Goal: Information Seeking & Learning: Learn about a topic

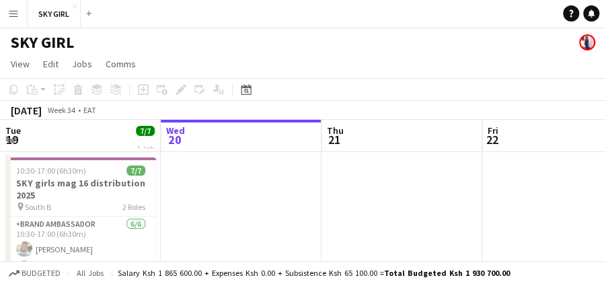
click at [15, 15] on app-icon "Menu" at bounding box center [13, 13] width 11 height 11
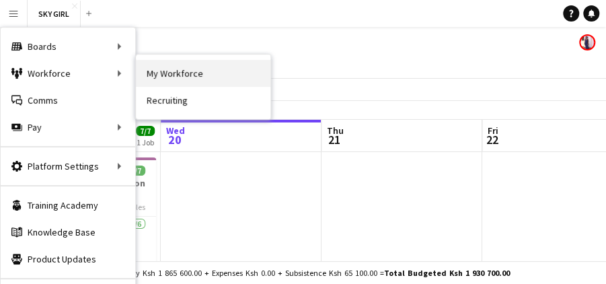
click at [170, 73] on link "My Workforce" at bounding box center [203, 73] width 135 height 27
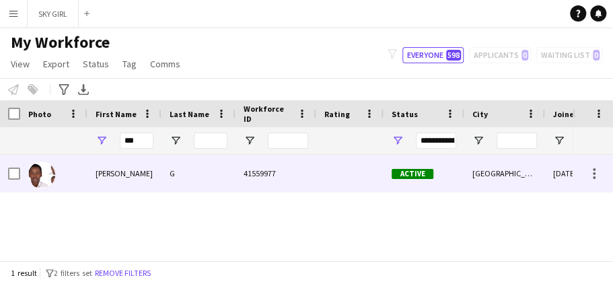
click at [133, 169] on div "[PERSON_NAME]" at bounding box center [124, 173] width 74 height 37
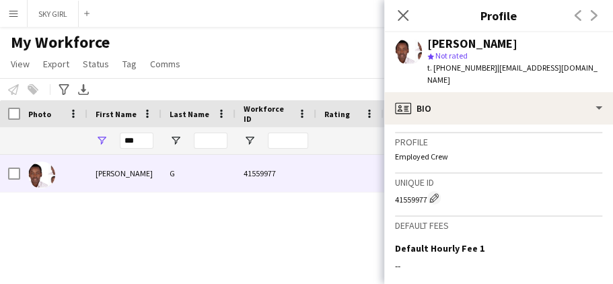
scroll to position [641, 0]
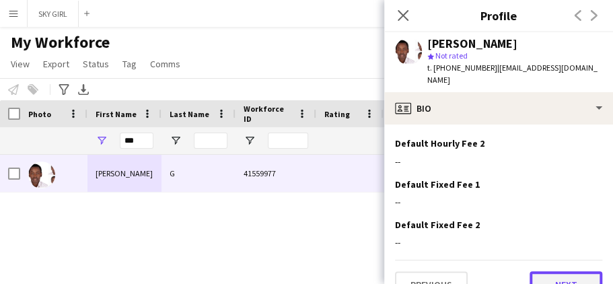
click at [534, 271] on button "Next" at bounding box center [566, 284] width 73 height 27
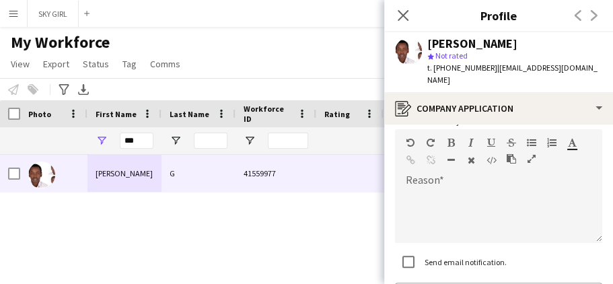
scroll to position [198, 0]
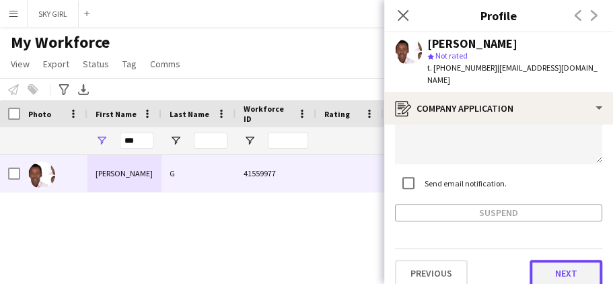
click at [538, 261] on button "Next" at bounding box center [566, 273] width 73 height 27
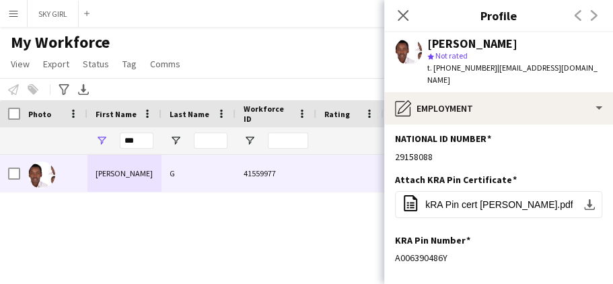
scroll to position [137, 0]
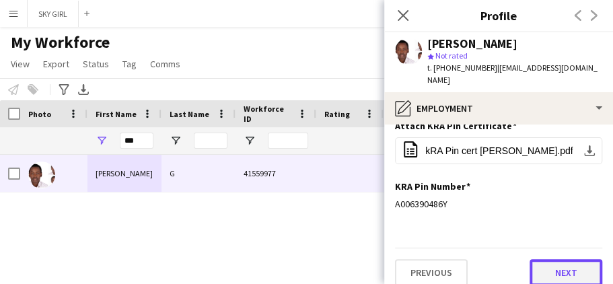
click at [544, 262] on button "Next" at bounding box center [566, 272] width 73 height 27
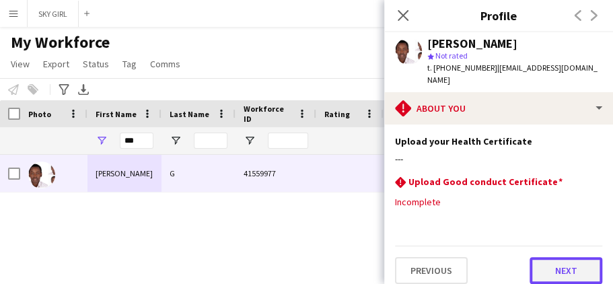
click at [546, 257] on button "Next" at bounding box center [566, 270] width 73 height 27
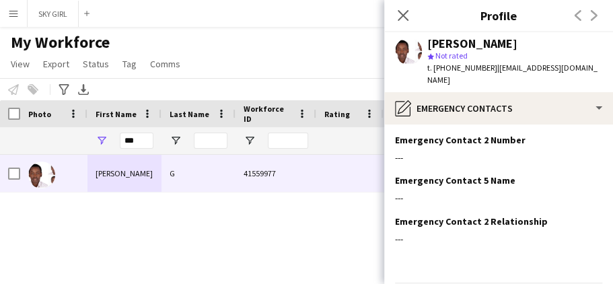
scroll to position [158, 0]
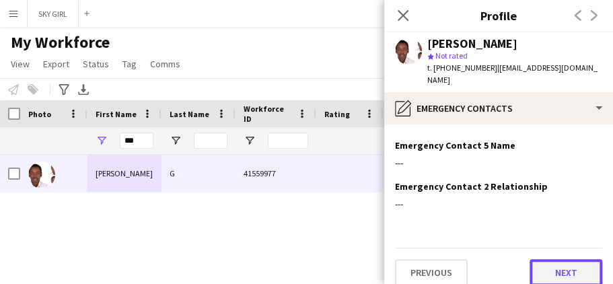
click at [530, 259] on button "Next" at bounding box center [566, 272] width 73 height 27
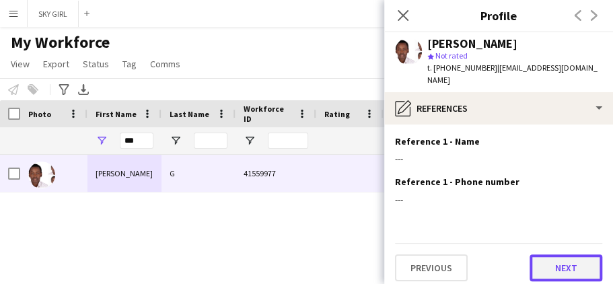
click at [536, 254] on button "Next" at bounding box center [566, 267] width 73 height 27
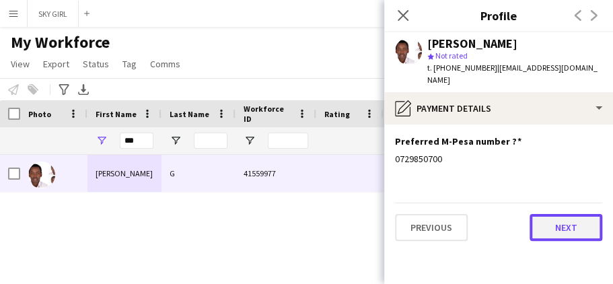
click at [549, 214] on button "Next" at bounding box center [566, 227] width 73 height 27
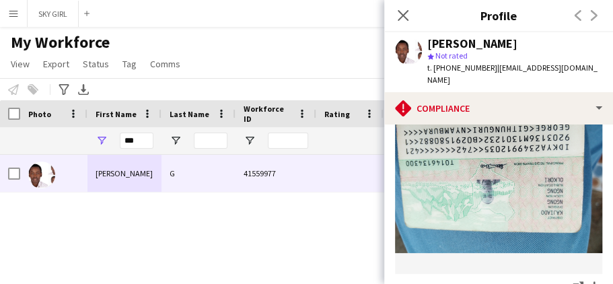
scroll to position [516, 0]
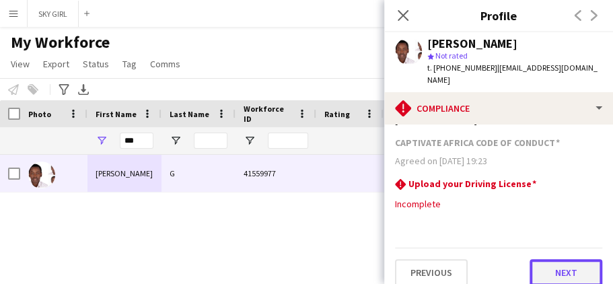
click at [540, 260] on button "Next" at bounding box center [566, 272] width 73 height 27
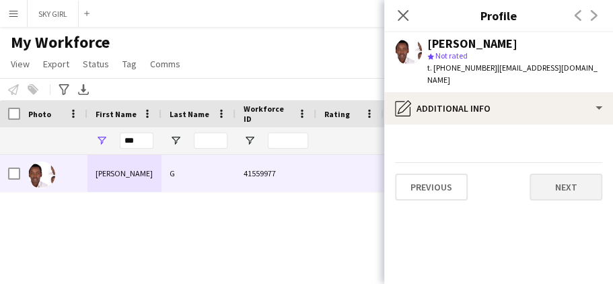
scroll to position [0, 0]
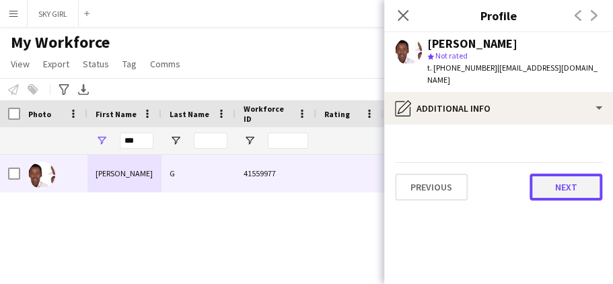
click at [543, 174] on button "Next" at bounding box center [566, 187] width 73 height 27
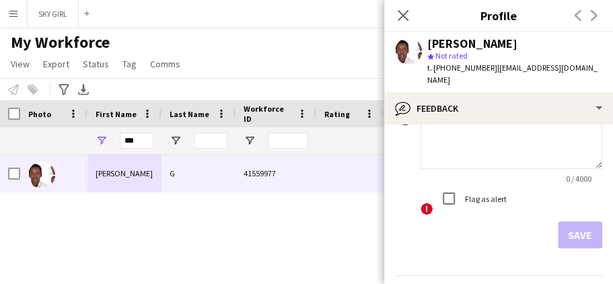
scroll to position [227, 0]
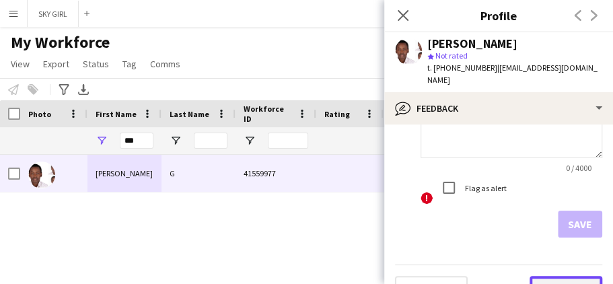
click at [540, 276] on button "Next" at bounding box center [566, 289] width 73 height 27
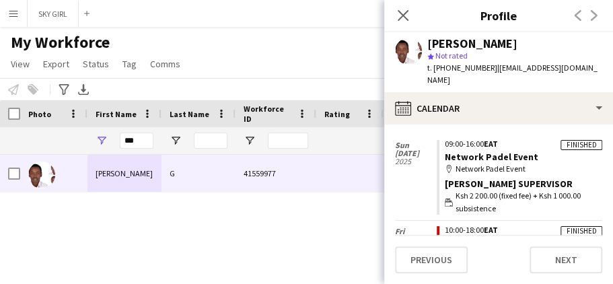
scroll to position [633, 0]
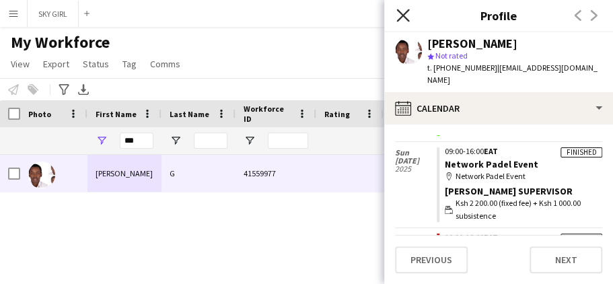
click at [404, 13] on icon at bounding box center [402, 15] width 13 height 13
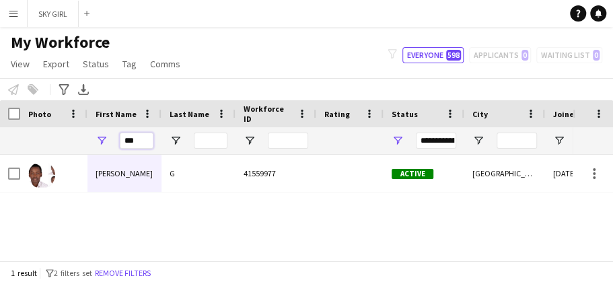
click at [141, 143] on input "***" at bounding box center [137, 141] width 34 height 16
type input "*"
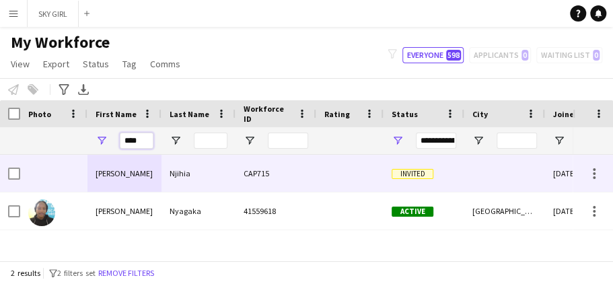
type input "****"
drag, startPoint x: 188, startPoint y: 170, endPoint x: 181, endPoint y: 170, distance: 7.4
click at [187, 170] on div "Njihia" at bounding box center [199, 173] width 74 height 37
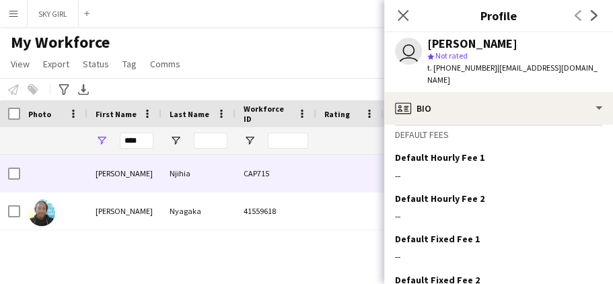
scroll to position [634, 0]
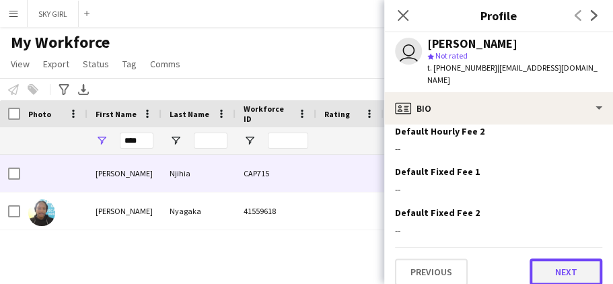
click at [540, 258] on button "Next" at bounding box center [566, 271] width 73 height 27
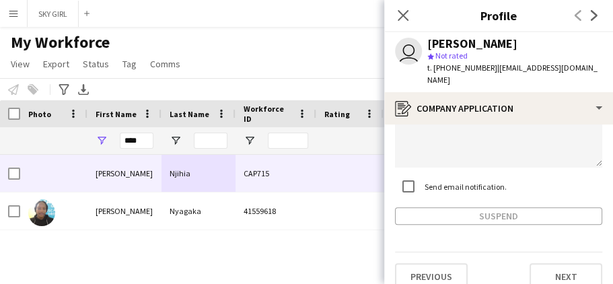
scroll to position [165, 0]
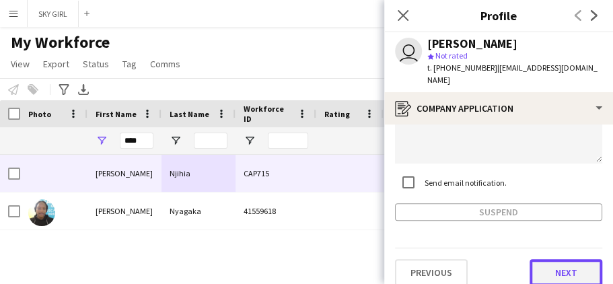
click at [537, 259] on button "Next" at bounding box center [566, 272] width 73 height 27
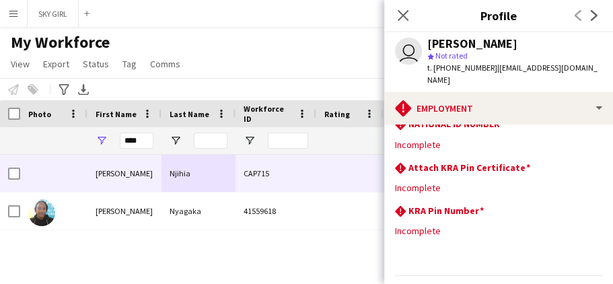
scroll to position [131, 0]
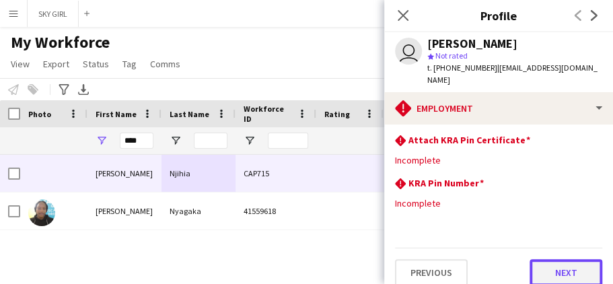
click at [540, 259] on button "Next" at bounding box center [566, 272] width 73 height 27
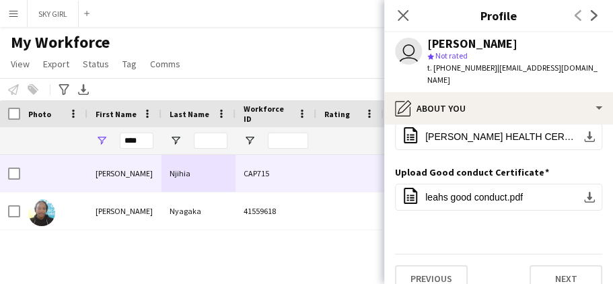
scroll to position [36, 0]
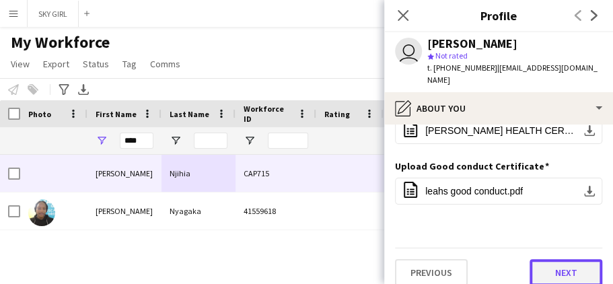
click at [536, 259] on button "Next" at bounding box center [566, 272] width 73 height 27
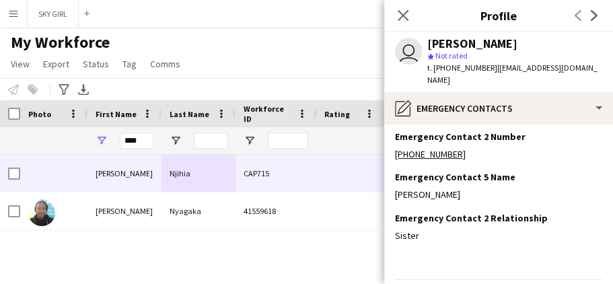
scroll to position [158, 0]
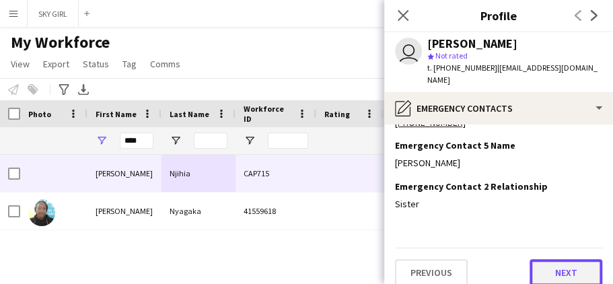
click at [530, 259] on button "Next" at bounding box center [566, 272] width 73 height 27
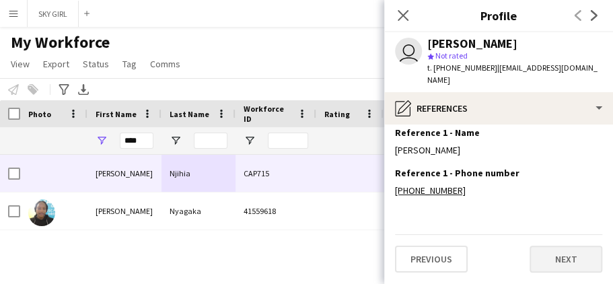
scroll to position [0, 0]
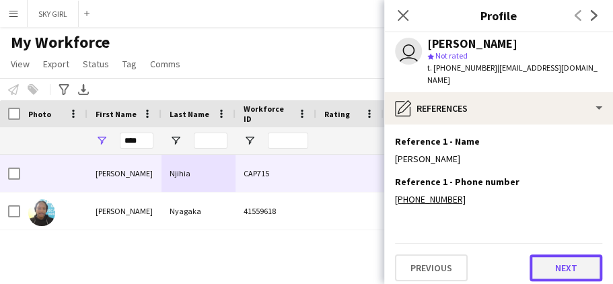
click at [542, 254] on button "Next" at bounding box center [566, 267] width 73 height 27
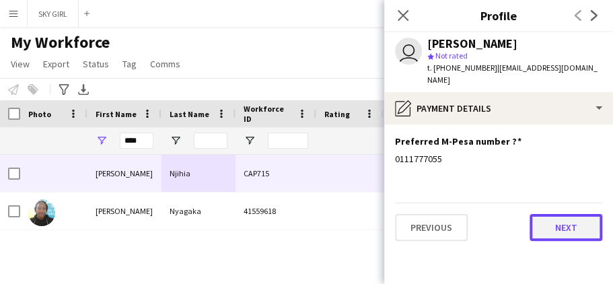
click at [543, 214] on button "Next" at bounding box center [566, 227] width 73 height 27
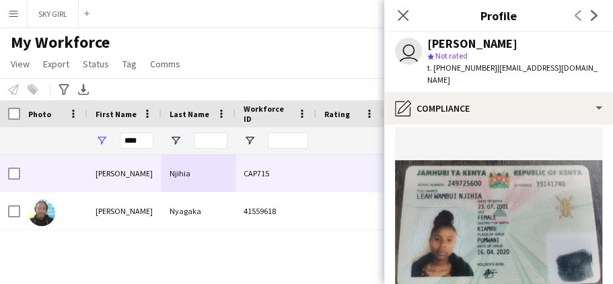
scroll to position [720, 0]
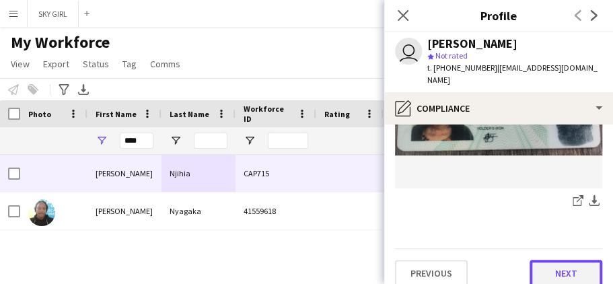
click at [537, 260] on button "Next" at bounding box center [566, 273] width 73 height 27
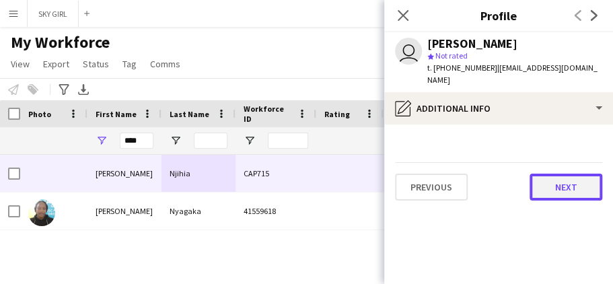
click at [542, 176] on button "Next" at bounding box center [566, 187] width 73 height 27
click at [544, 175] on button "Next" at bounding box center [566, 187] width 73 height 27
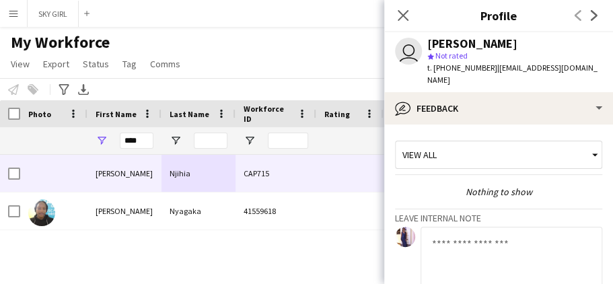
scroll to position [149, 0]
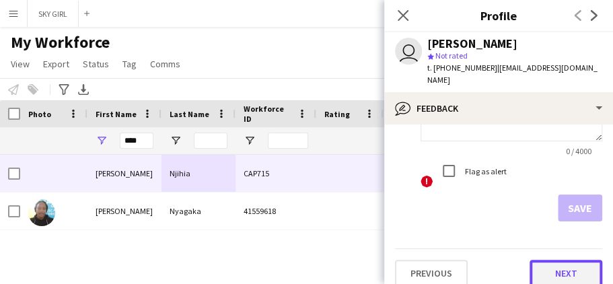
click at [534, 260] on button "Next" at bounding box center [566, 273] width 73 height 27
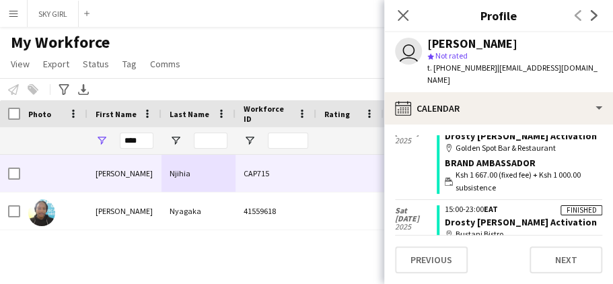
scroll to position [182, 0]
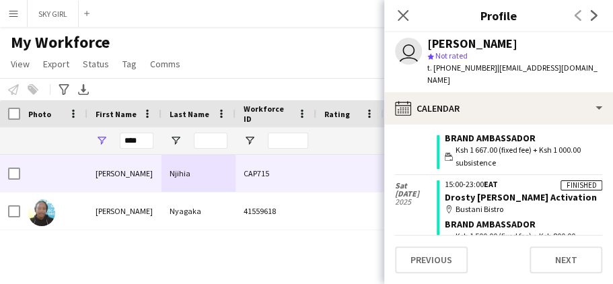
drag, startPoint x: 602, startPoint y: 201, endPoint x: 598, endPoint y: 186, distance: 15.3
click at [600, 183] on app-calendar-tab "calendar-full Select date [DATE] Finished 12:00-20:00 EAT Premium wines Activat…" at bounding box center [498, 205] width 229 height 160
click at [563, 203] on div "map-marker Bustani Bistro" at bounding box center [523, 209] width 157 height 12
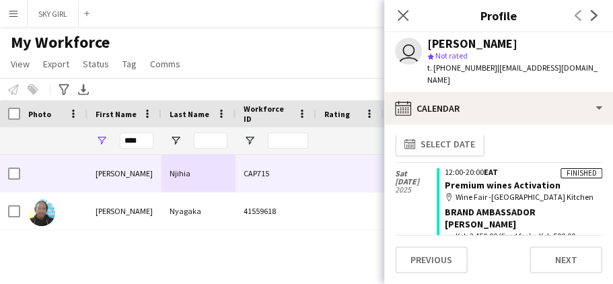
scroll to position [0, 0]
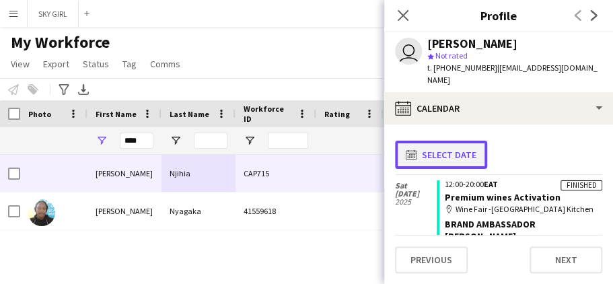
click at [410, 149] on app-icon "calendar-full" at bounding box center [414, 154] width 16 height 11
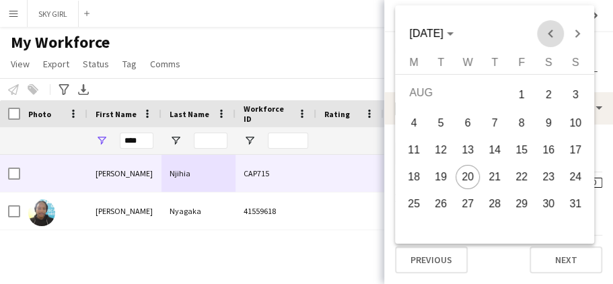
click at [551, 34] on span "Previous month" at bounding box center [549, 33] width 27 height 27
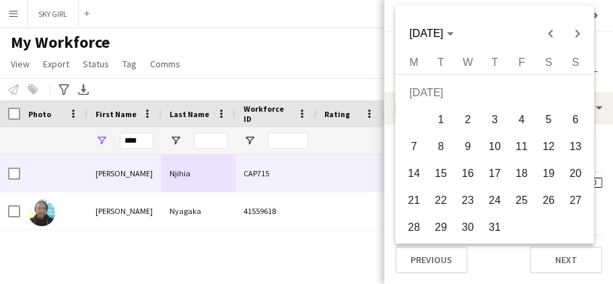
click at [553, 150] on span "12" at bounding box center [548, 147] width 24 height 24
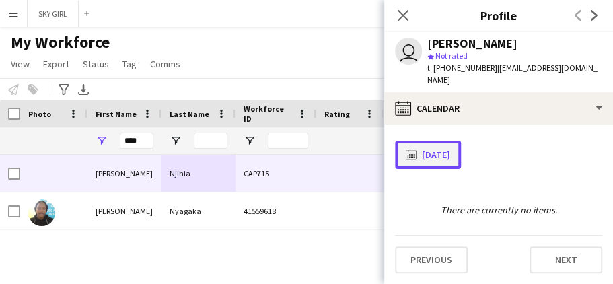
click at [410, 149] on app-icon "calendar-full" at bounding box center [414, 154] width 16 height 11
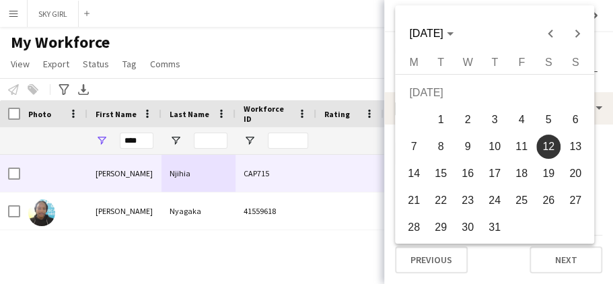
click at [551, 120] on span "5" at bounding box center [548, 120] width 24 height 24
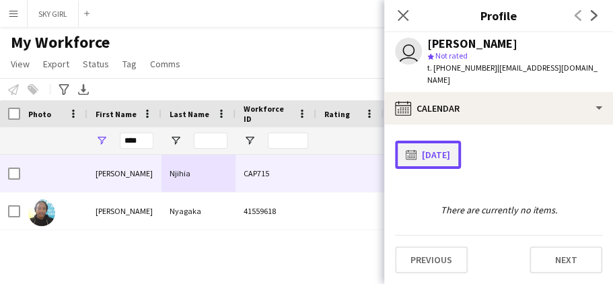
click at [451, 143] on button "calendar-full [DATE]" at bounding box center [428, 155] width 66 height 28
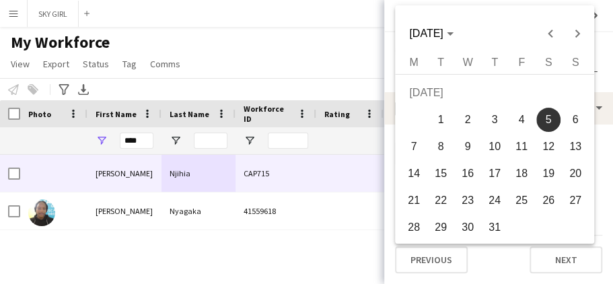
click at [572, 118] on span "6" at bounding box center [575, 120] width 24 height 24
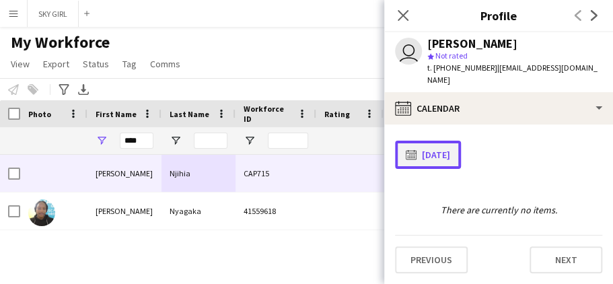
click at [431, 141] on button "calendar-full [DATE]" at bounding box center [428, 155] width 66 height 28
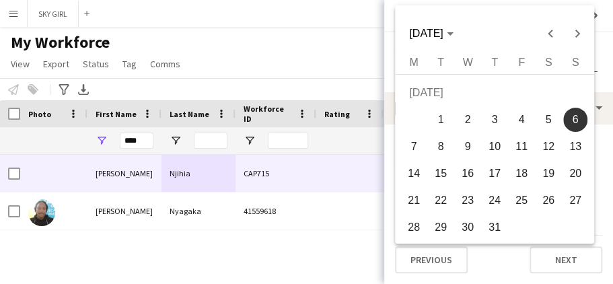
click at [551, 149] on span "12" at bounding box center [548, 147] width 24 height 24
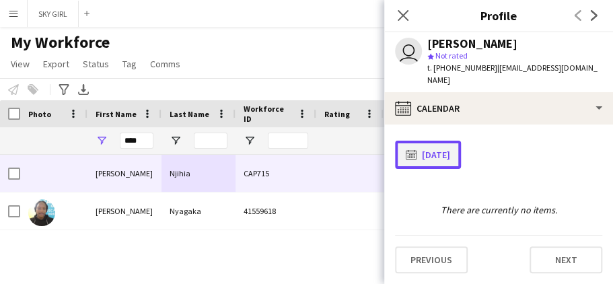
click at [425, 141] on button "calendar-full [DATE]" at bounding box center [428, 155] width 66 height 28
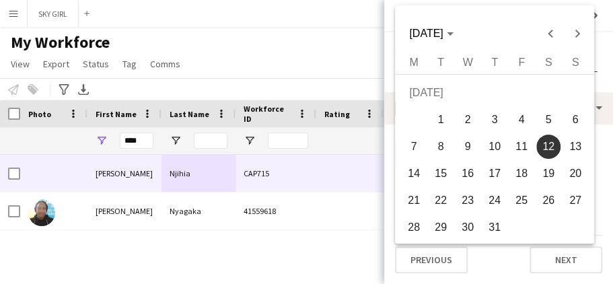
click at [572, 144] on span "13" at bounding box center [575, 147] width 24 height 24
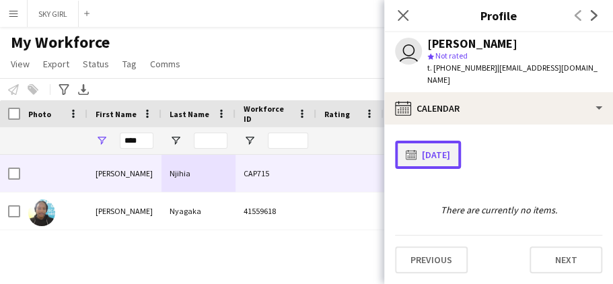
click at [444, 141] on button "calendar-full [DATE]" at bounding box center [428, 155] width 66 height 28
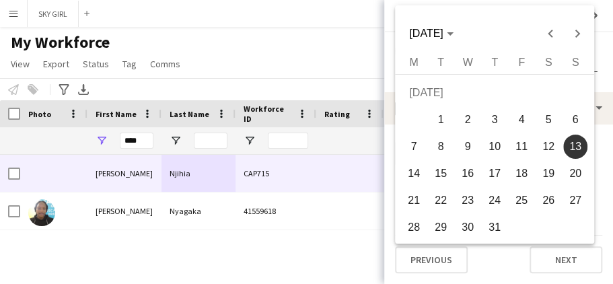
click at [544, 168] on span "19" at bounding box center [548, 174] width 24 height 24
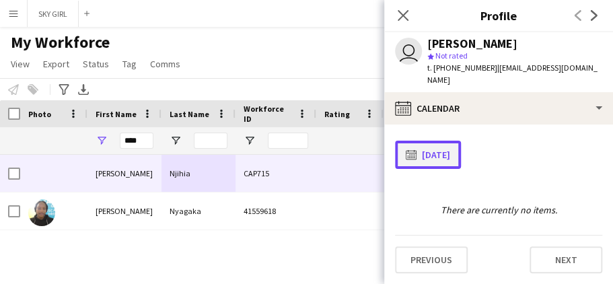
click at [461, 144] on button "calendar-full [DATE]" at bounding box center [428, 155] width 66 height 28
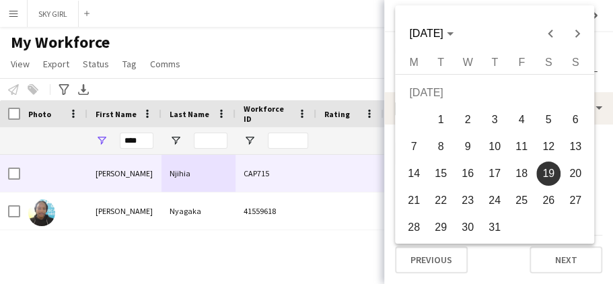
click at [573, 175] on span "20" at bounding box center [575, 174] width 24 height 24
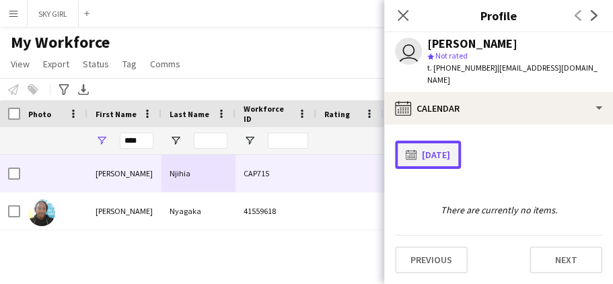
click at [461, 147] on button "calendar-full [DATE]" at bounding box center [428, 155] width 66 height 28
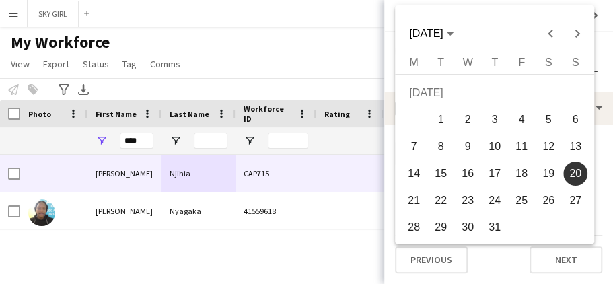
click at [549, 197] on span "26" at bounding box center [548, 200] width 24 height 24
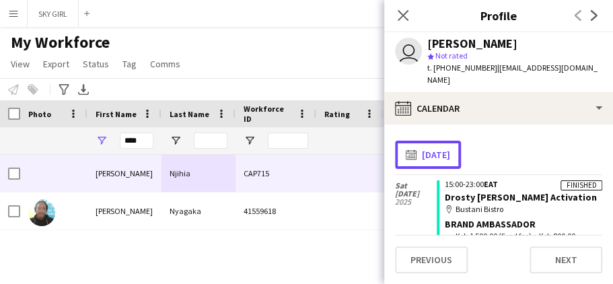
scroll to position [12, 0]
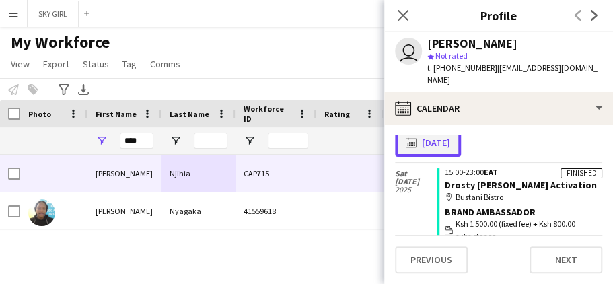
click at [410, 137] on app-icon "calendar-full" at bounding box center [414, 142] width 16 height 11
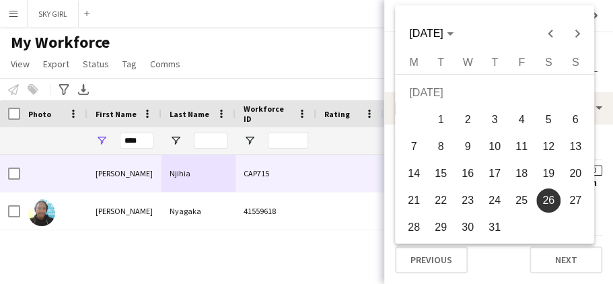
scroll to position [9, 0]
click at [573, 201] on span "27" at bounding box center [575, 200] width 24 height 24
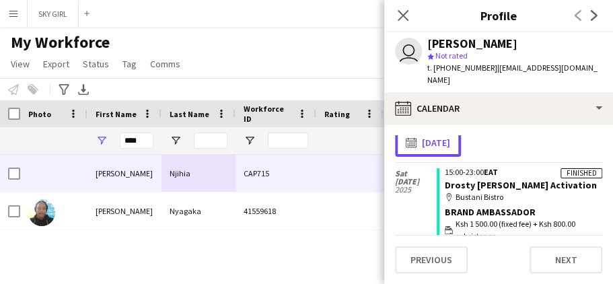
scroll to position [0, 0]
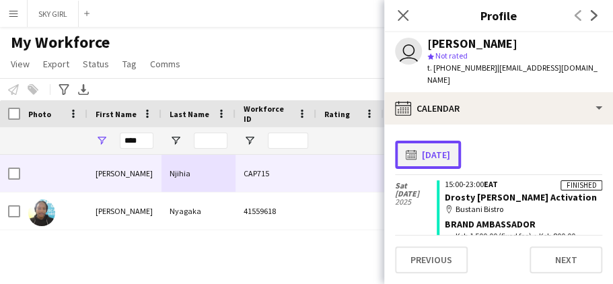
click at [408, 149] on app-icon "calendar-full" at bounding box center [414, 154] width 16 height 11
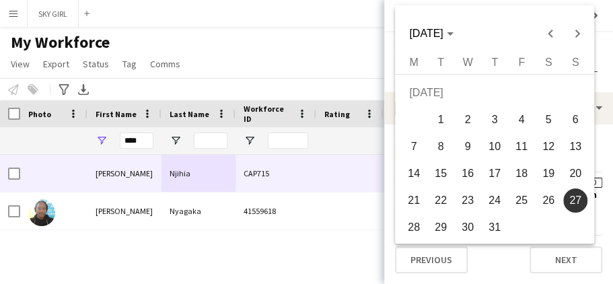
click at [548, 197] on span "26" at bounding box center [548, 200] width 24 height 24
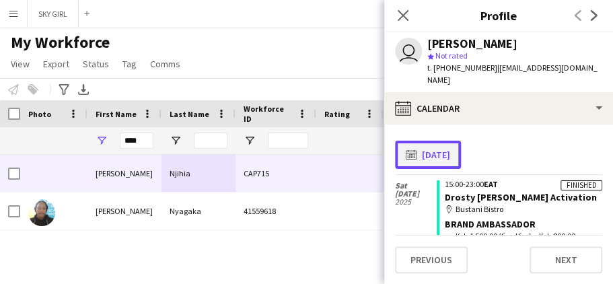
click at [406, 149] on app-icon "calendar-full" at bounding box center [414, 154] width 16 height 11
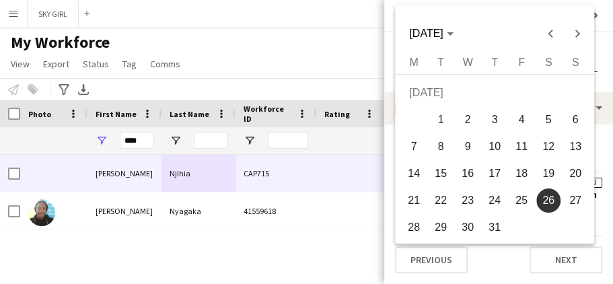
click at [580, 199] on span "27" at bounding box center [575, 200] width 24 height 24
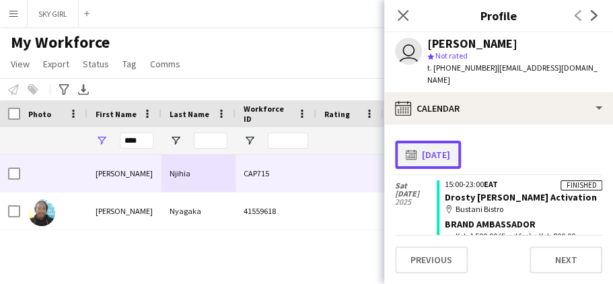
click at [413, 149] on app-icon "calendar-full" at bounding box center [414, 154] width 16 height 11
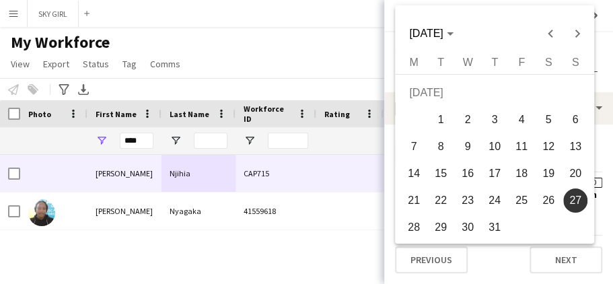
click at [547, 201] on span "26" at bounding box center [548, 200] width 24 height 24
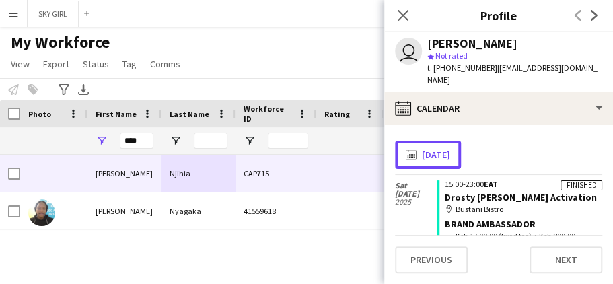
scroll to position [12, 0]
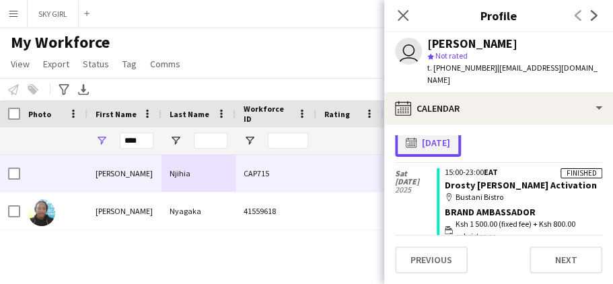
click at [412, 137] on app-icon "calendar-full" at bounding box center [414, 142] width 16 height 11
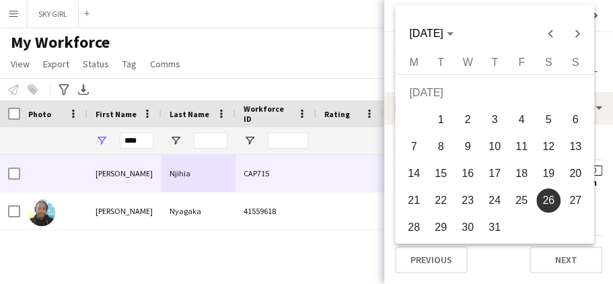
scroll to position [9, 0]
click at [552, 118] on span "5" at bounding box center [548, 120] width 24 height 24
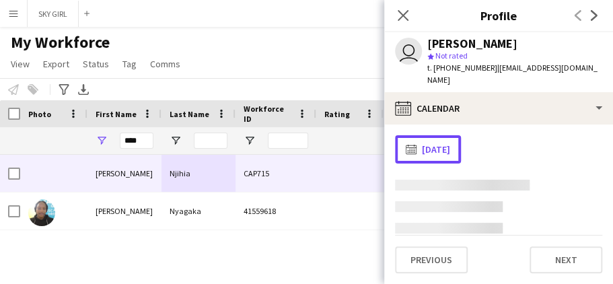
scroll to position [0, 0]
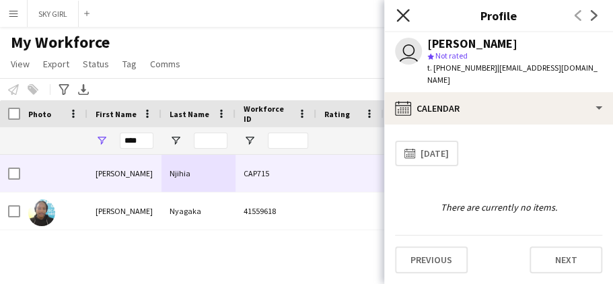
click at [402, 17] on icon at bounding box center [402, 15] width 13 height 13
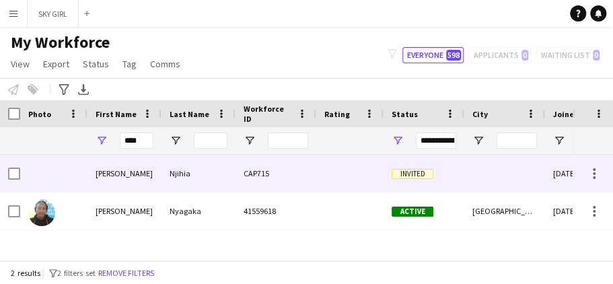
click at [227, 174] on div "Njihia" at bounding box center [199, 173] width 74 height 37
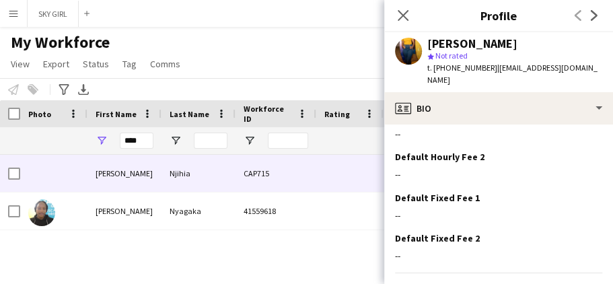
scroll to position [631, 0]
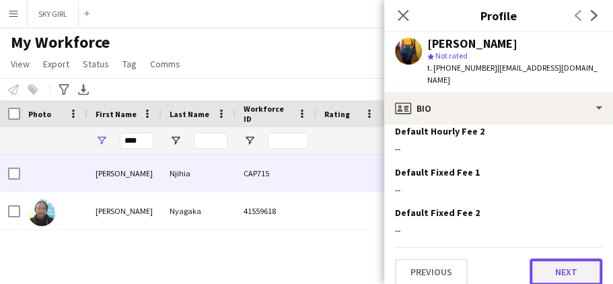
click at [544, 258] on button "Next" at bounding box center [566, 271] width 73 height 27
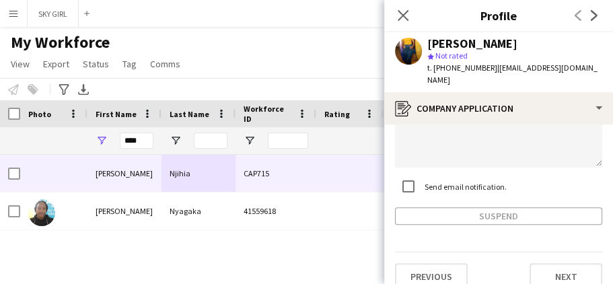
scroll to position [165, 0]
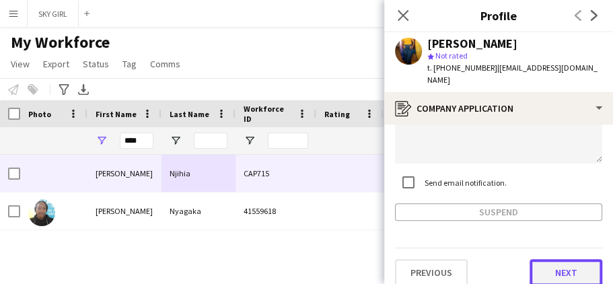
click at [544, 260] on button "Next" at bounding box center [566, 272] width 73 height 27
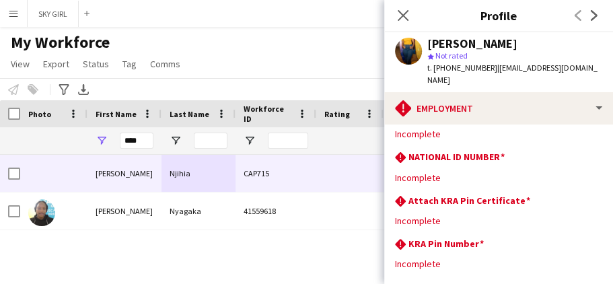
scroll to position [131, 0]
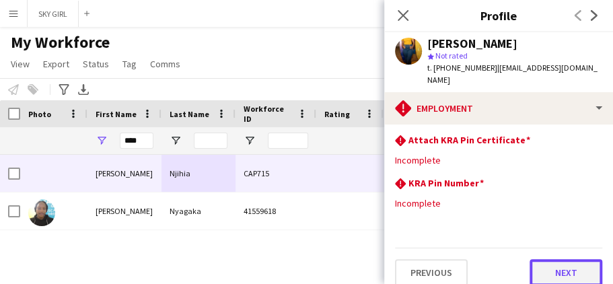
click at [543, 259] on button "Next" at bounding box center [566, 272] width 73 height 27
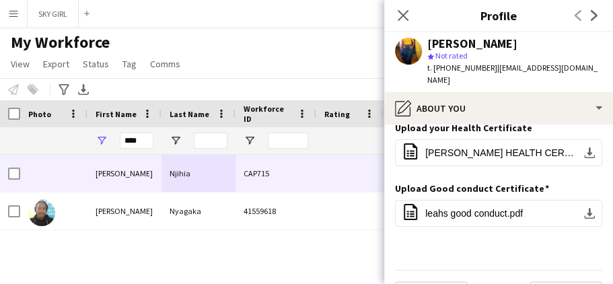
scroll to position [36, 0]
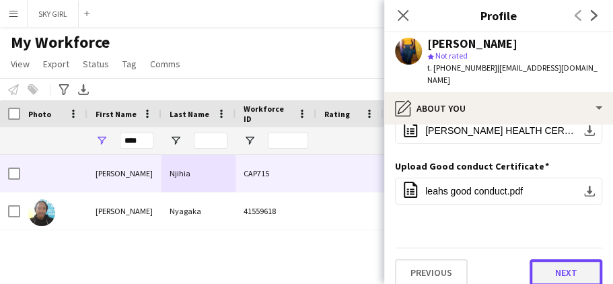
click at [541, 259] on button "Next" at bounding box center [566, 272] width 73 height 27
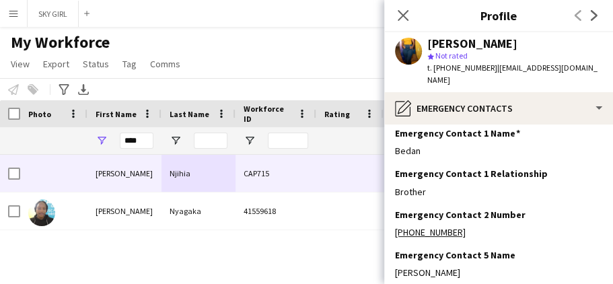
scroll to position [158, 0]
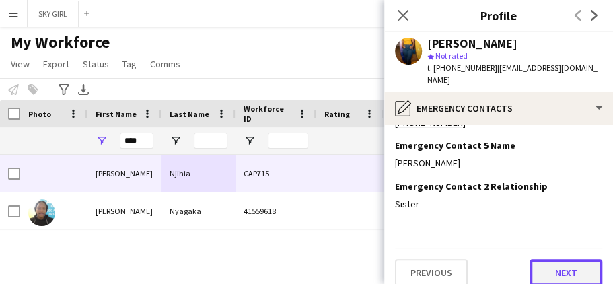
click at [548, 263] on button "Next" at bounding box center [566, 272] width 73 height 27
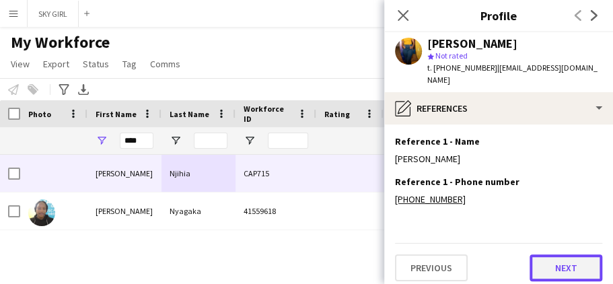
click at [545, 254] on button "Next" at bounding box center [566, 267] width 73 height 27
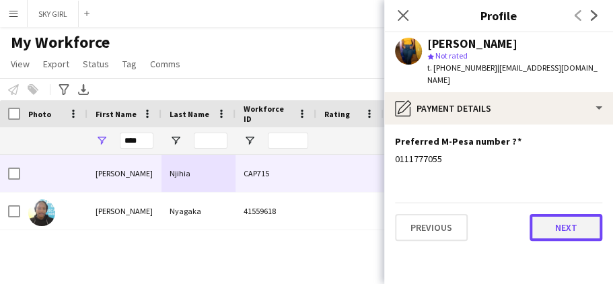
click at [544, 214] on button "Next" at bounding box center [566, 227] width 73 height 27
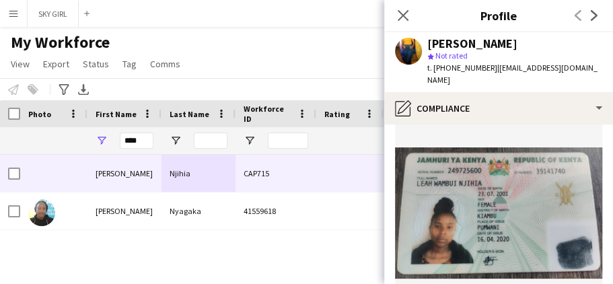
scroll to position [720, 0]
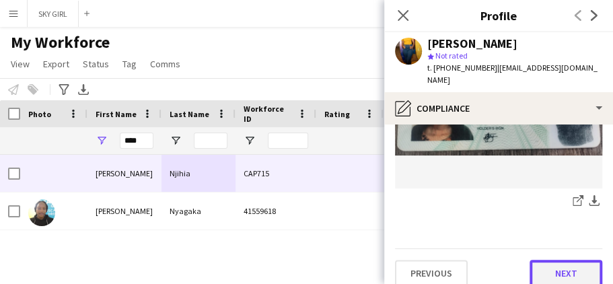
click at [541, 266] on button "Next" at bounding box center [566, 273] width 73 height 27
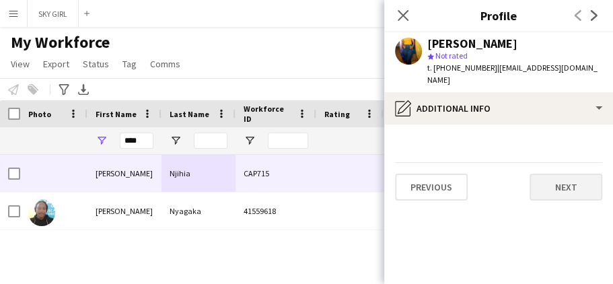
scroll to position [0, 0]
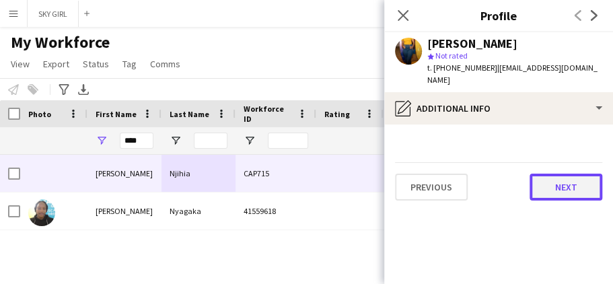
click at [549, 174] on button "Next" at bounding box center [566, 187] width 73 height 27
click at [544, 174] on button "Next" at bounding box center [566, 187] width 73 height 27
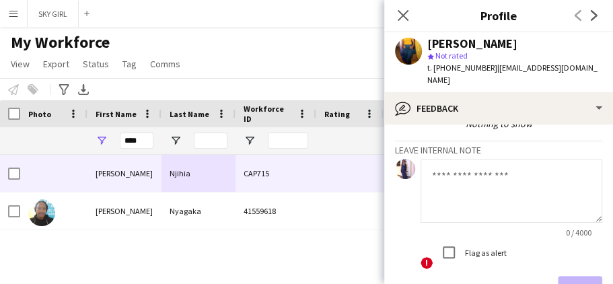
scroll to position [149, 0]
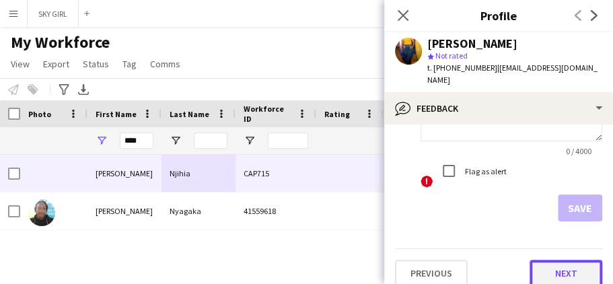
click at [541, 260] on button "Next" at bounding box center [566, 273] width 73 height 27
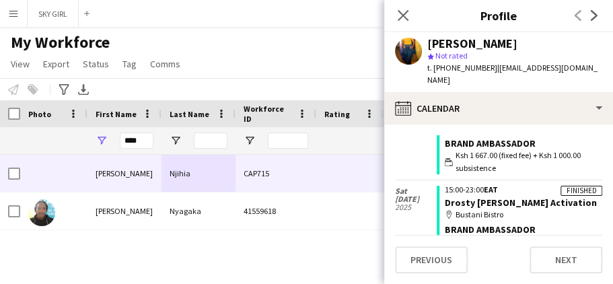
scroll to position [182, 0]
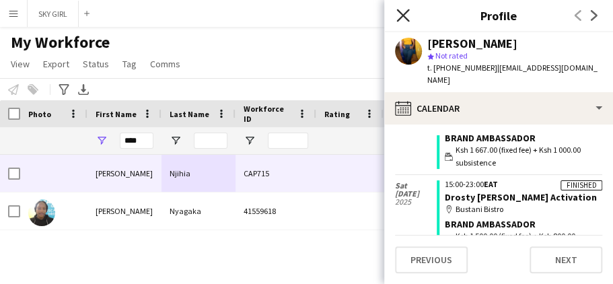
click at [402, 17] on icon "Close pop-in" at bounding box center [402, 15] width 13 height 13
